Goal: Task Accomplishment & Management: Manage account settings

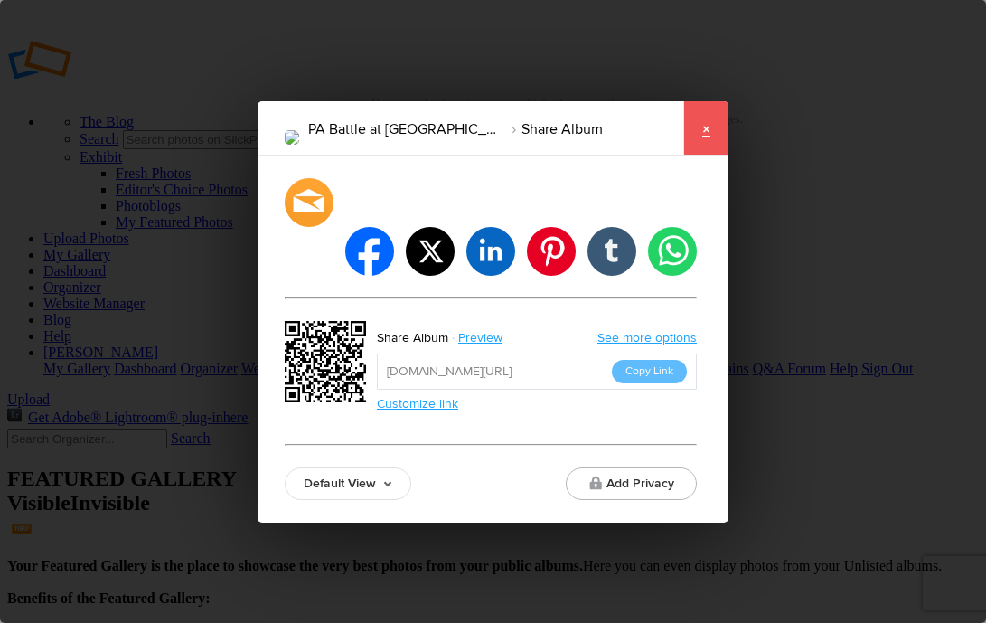
click at [710, 152] on link "×" at bounding box center [706, 128] width 45 height 54
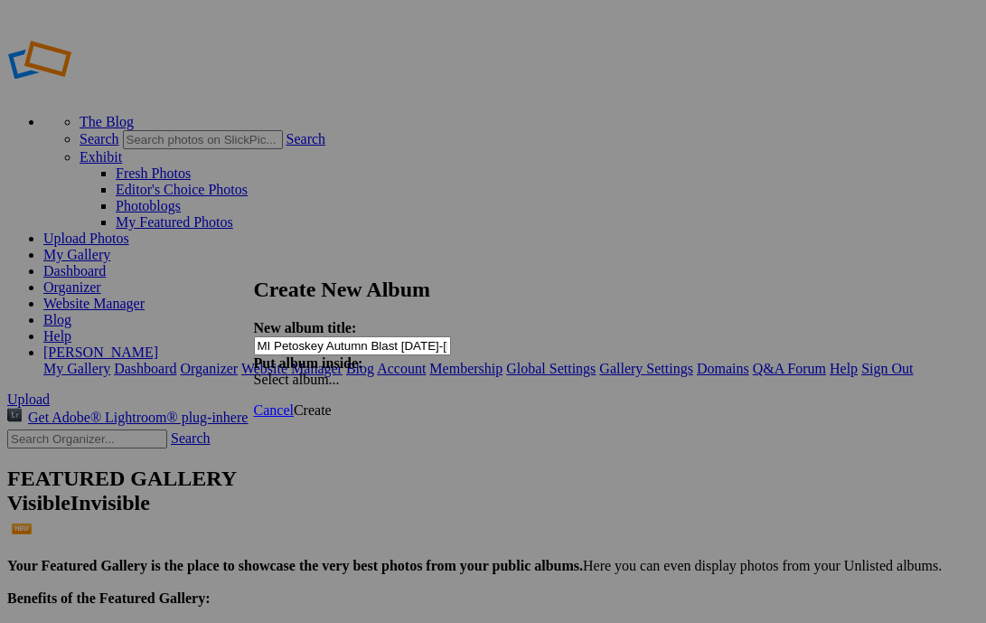
click at [332, 402] on span "Create" at bounding box center [313, 409] width 38 height 15
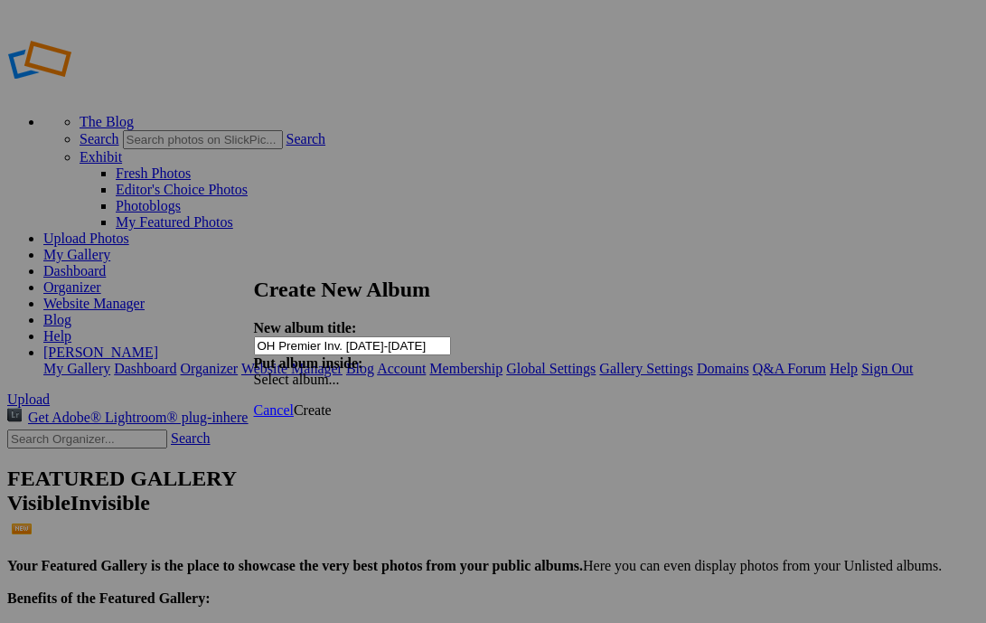
type input "OH Premier Inv. [DATE]-[DATE]"
click at [332, 402] on span "Create" at bounding box center [313, 409] width 38 height 15
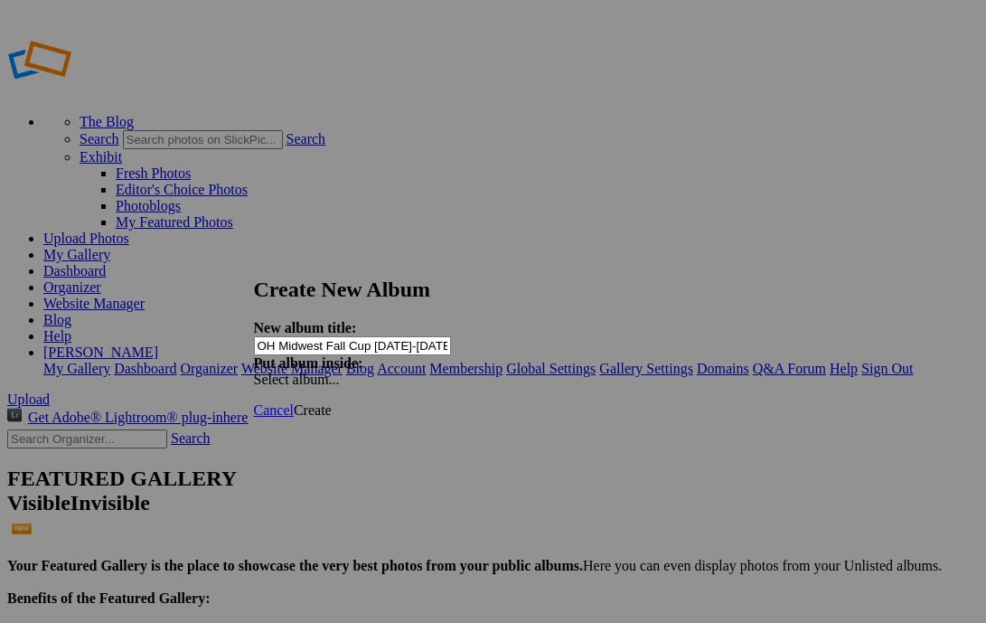
type input "OH Midwest Fall Cup [DATE]-[DATE]"
click at [332, 402] on span "Create" at bounding box center [313, 409] width 38 height 15
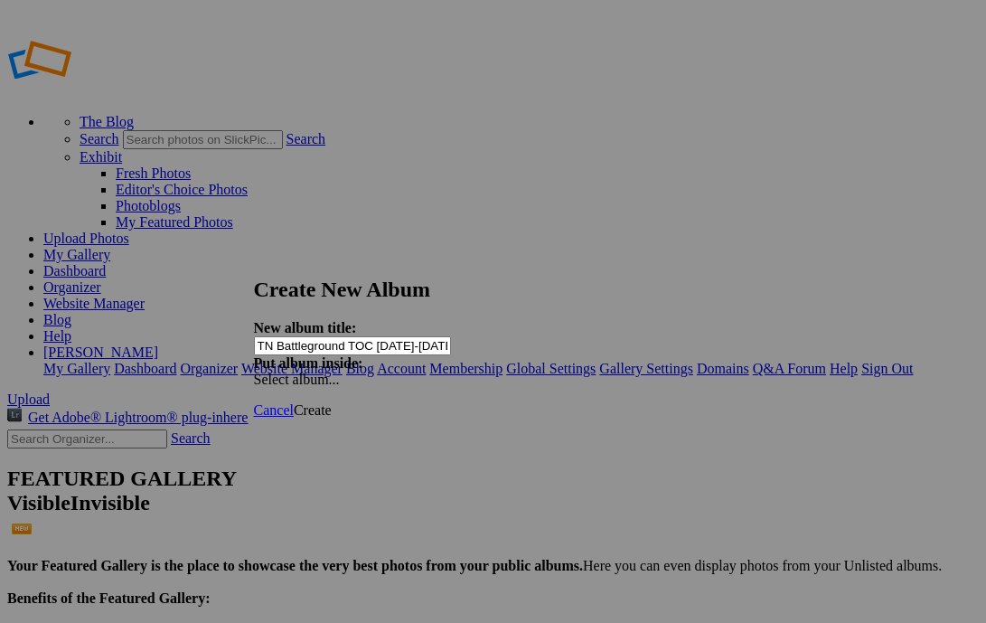
type input "TN Battleground TOC [DATE]-[DATE]"
click at [332, 402] on span "Create" at bounding box center [313, 409] width 38 height 15
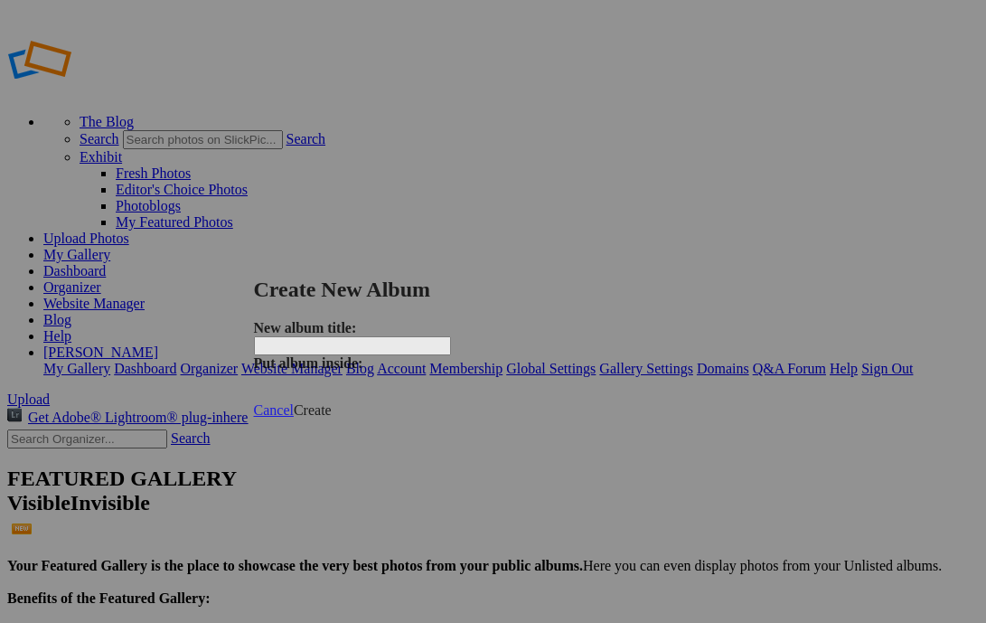
paste input "MS Tupelo King Cup [DATE]-[DATE]"
type input "MS Tupelo King Cup [DATE]-[DATE]"
click at [713, 402] on div "Cancel Create" at bounding box center [493, 410] width 479 height 16
click at [332, 402] on span "Create" at bounding box center [313, 409] width 38 height 15
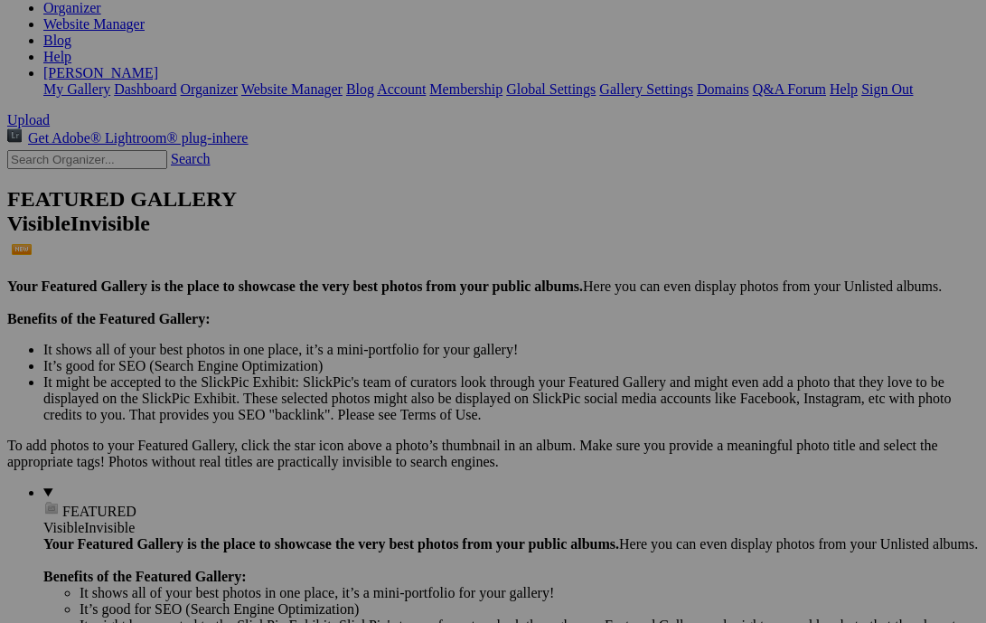
scroll to position [520, 0]
